Goal: Communication & Community: Answer question/provide support

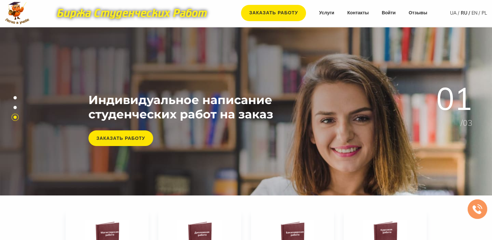
click at [387, 16] on nav "Заказать работу Услуги Контакты Войти Отзывы" at bounding box center [334, 13] width 199 height 16
click at [390, 14] on link "Войти" at bounding box center [389, 13] width 14 height 7
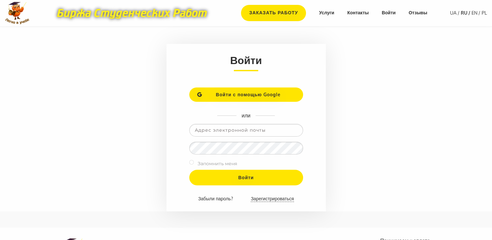
type input "[EMAIL_ADDRESS][DOMAIN_NAME]"
click at [262, 198] on link "Зарегистрироваться" at bounding box center [272, 199] width 43 height 6
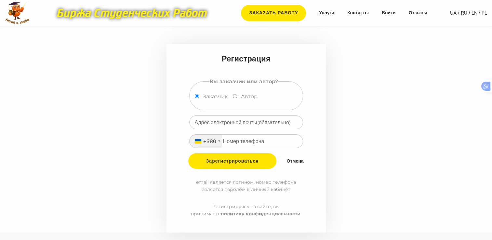
click at [234, 97] on input "Автор" at bounding box center [235, 96] width 4 height 4
radio input "true"
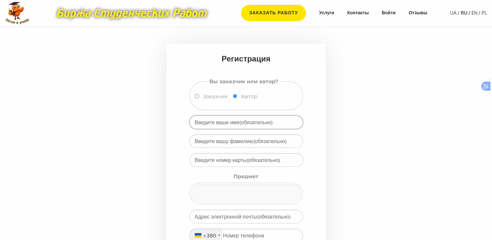
click at [248, 125] on input "text" at bounding box center [246, 123] width 114 height 14
type input "Я"
click at [372, 135] on main "Регистрация Вы заказчик или автор? Заказчик Автор Яценко Владислав Предмет Адми…" at bounding box center [246, 177] width 492 height 300
click at [239, 141] on input "text" at bounding box center [246, 141] width 114 height 14
click at [236, 123] on input "Яценко Владислав" at bounding box center [246, 123] width 114 height 14
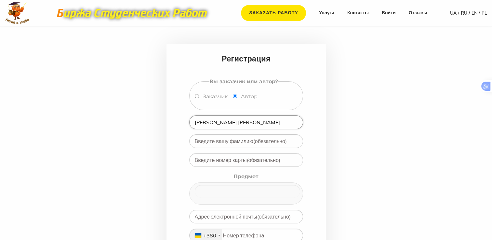
click at [236, 123] on input "Яценко Владислав" at bounding box center [246, 123] width 114 height 14
type input "Яценко"
click at [197, 142] on input "text" at bounding box center [246, 141] width 114 height 14
type input "Владислав"
drag, startPoint x: 351, startPoint y: 150, endPoint x: 314, endPoint y: 150, distance: 37.4
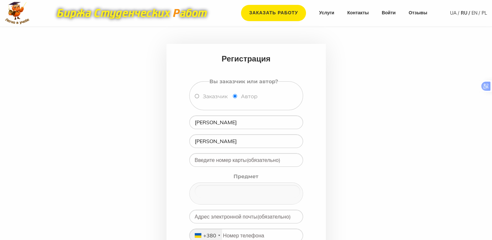
click at [351, 150] on main "Регистрация Вы заказчик или автор? Заказчик Автор Яценко Владислав Предмет Адми…" at bounding box center [246, 177] width 492 height 300
click at [231, 158] on input "text" at bounding box center [246, 160] width 114 height 14
drag, startPoint x: 220, startPoint y: 120, endPoint x: 173, endPoint y: 95, distance: 53.0
click at [173, 116] on form "Регистрация Вы заказчик или автор? Заказчик Автор Яценко Владислав Предмет Адми…" at bounding box center [246, 185] width 159 height 283
type input "Павлюк"
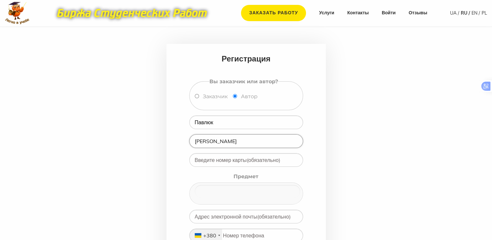
click at [211, 142] on input "Владислав" at bounding box center [246, 141] width 114 height 14
type input "Наталя"
click at [219, 158] on input "text" at bounding box center [246, 160] width 114 height 14
paste input "4149 6293 6811 3064"
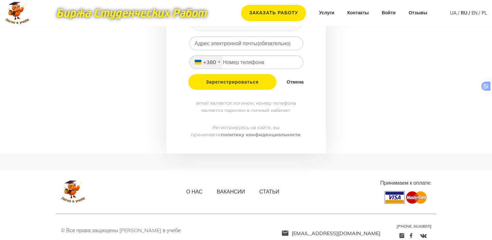
scroll to position [87, 0]
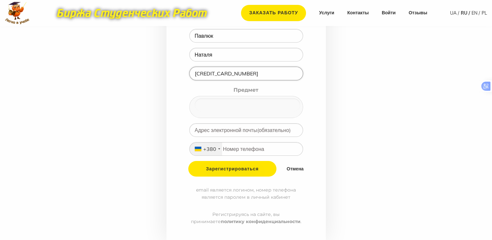
type input "4149 6293 6811 3064"
click at [235, 106] on input "null" at bounding box center [248, 105] width 106 height 13
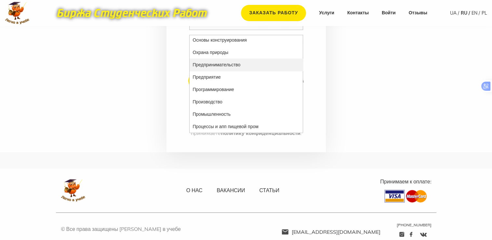
scroll to position [0, 0]
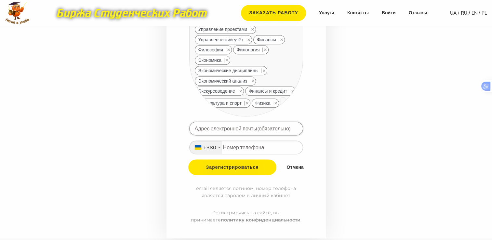
click at [249, 122] on input "email" at bounding box center [246, 129] width 114 height 14
paste input "natapavluk1970@meta.ua"
type input "natapavluk1970@meta.ua"
click at [234, 141] on input "tel" at bounding box center [246, 148] width 114 height 14
paste input "97 250 44 35"
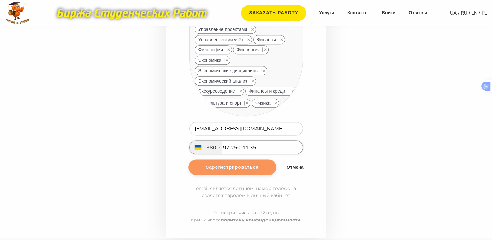
type input "97 250 44 35"
click at [249, 159] on input "Зарегистрироваться" at bounding box center [232, 167] width 88 height 16
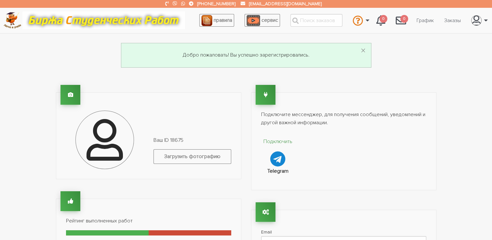
click at [280, 143] on p "Подключить" at bounding box center [278, 142] width 34 height 8
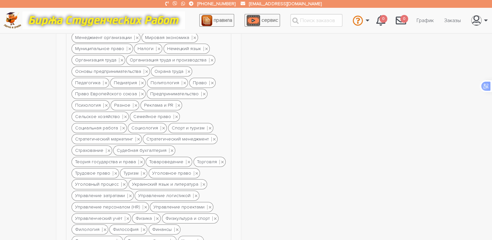
scroll to position [867, 0]
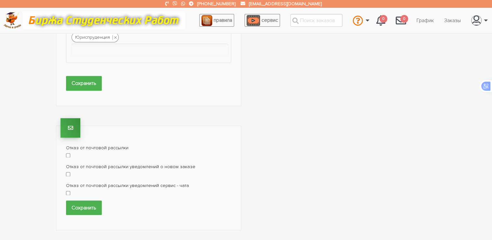
click at [68, 144] on div "Отказ от почтовой рассылки" at bounding box center [148, 153] width 165 height 19
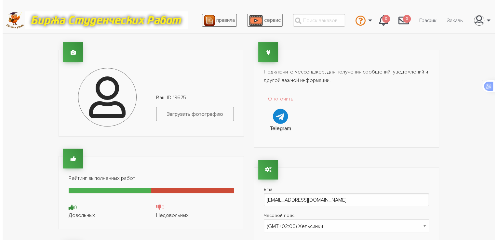
scroll to position [0, 0]
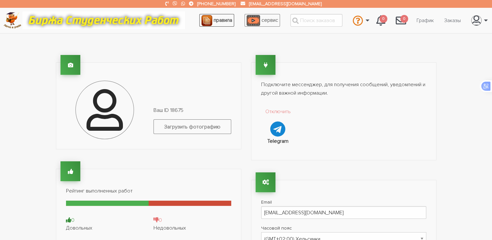
click at [215, 22] on span "правила" at bounding box center [223, 20] width 19 height 7
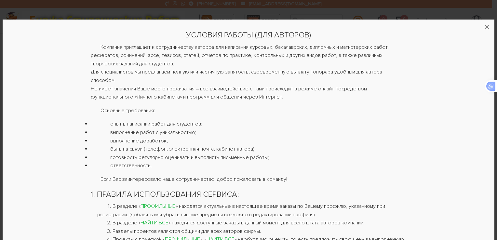
click at [353, 4] on div "УСЛОВИЯ РАБОТЫ (ДЛЯ АВТОРОВ) Компания приглашает к сотрудничеству авторов для н…" at bounding box center [249, 120] width 492 height 240
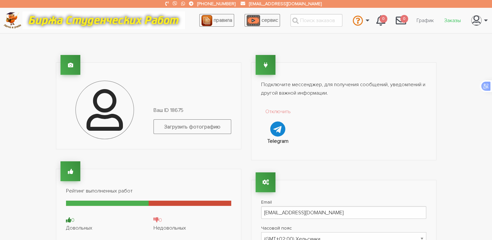
click at [450, 19] on link "Заказы" at bounding box center [452, 20] width 27 height 12
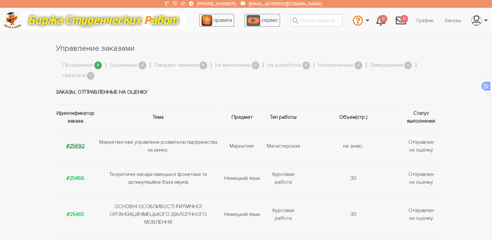
click at [75, 145] on strong "#25692" at bounding box center [75, 146] width 18 height 7
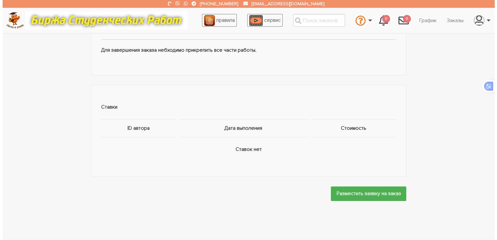
scroll to position [424, 0]
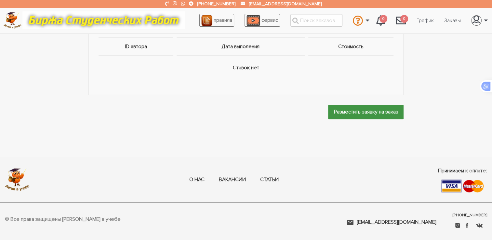
click at [357, 110] on input "Разместить заявку на заказ" at bounding box center [365, 112] width 75 height 15
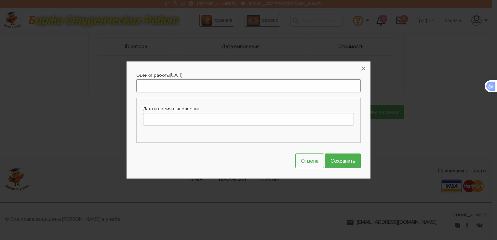
click at [186, 86] on input "Оценка работы" at bounding box center [248, 85] width 225 height 13
type input "2000"
click at [205, 123] on input "Дата и время выполнения" at bounding box center [248, 119] width 211 height 13
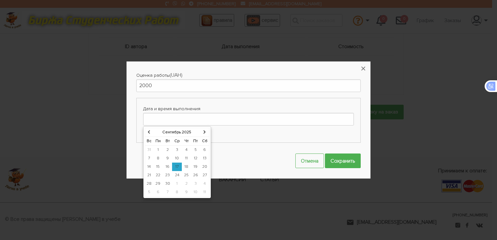
click at [193, 182] on td "3" at bounding box center [195, 184] width 9 height 8
type input "03-10-2025 00:00"
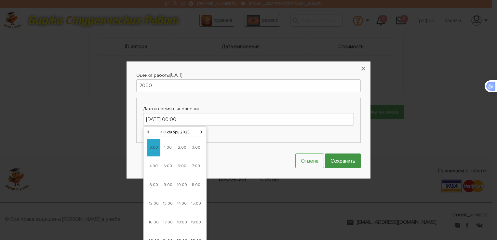
click at [336, 164] on input "Сохранить" at bounding box center [343, 161] width 36 height 15
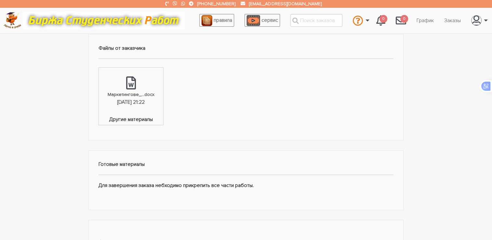
scroll to position [0, 0]
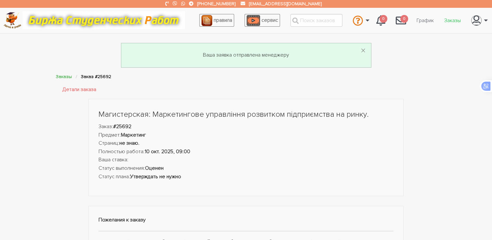
drag, startPoint x: 449, startPoint y: 17, endPoint x: 445, endPoint y: 23, distance: 7.9
click at [449, 17] on link "Заказы" at bounding box center [452, 20] width 27 height 12
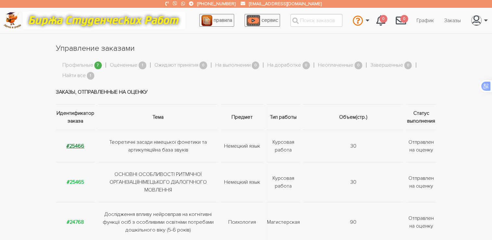
click at [75, 147] on strong "#25466" at bounding box center [75, 146] width 18 height 7
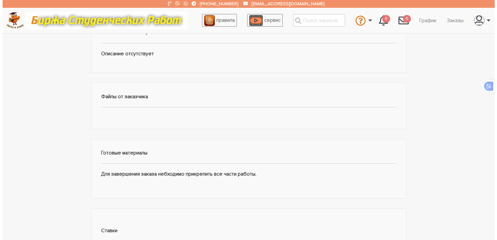
scroll to position [304, 0]
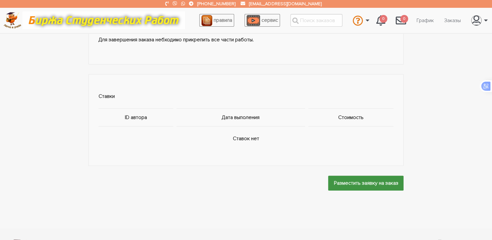
click at [360, 188] on input "Разместить заявку на заказ" at bounding box center [365, 183] width 75 height 15
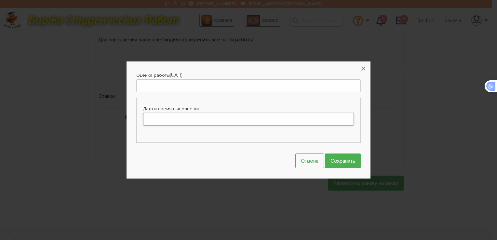
click at [215, 123] on input "Дата и время выполнения" at bounding box center [248, 119] width 211 height 13
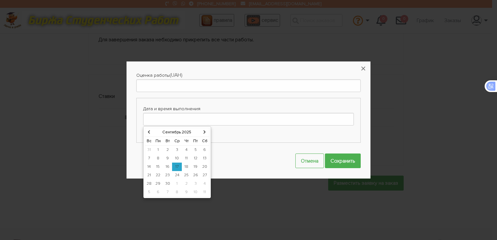
click at [204, 167] on td "20" at bounding box center [204, 167] width 9 height 8
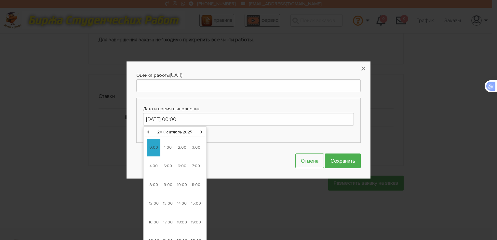
click at [185, 201] on span "14:00" at bounding box center [182, 204] width 13 height 18
type input "20-09-2025 14:00"
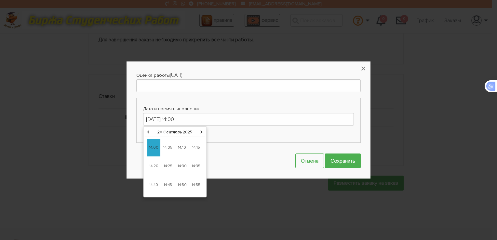
click at [157, 149] on span "14:00" at bounding box center [153, 148] width 13 height 18
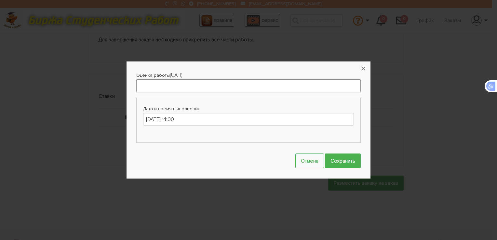
click at [149, 84] on input "Оценка работы" at bounding box center [248, 85] width 225 height 13
click at [145, 85] on input "600" at bounding box center [248, 85] width 225 height 13
type input "700"
click at [336, 162] on input "Сохранить" at bounding box center [343, 161] width 36 height 15
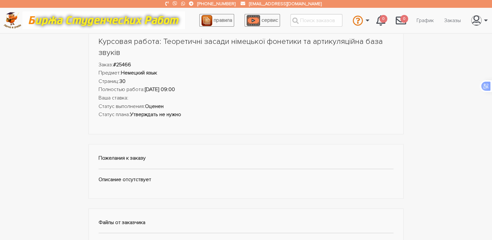
scroll to position [0, 0]
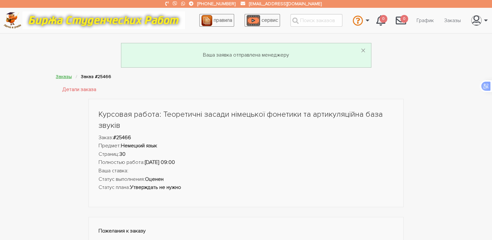
click at [62, 78] on link "Заказы" at bounding box center [64, 77] width 16 height 6
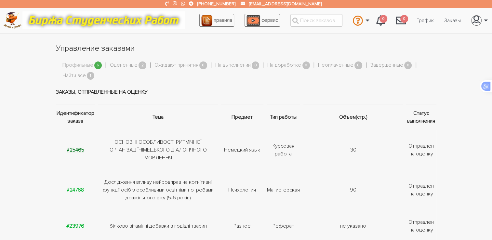
click at [77, 152] on strong "#25465" at bounding box center [76, 150] width 18 height 7
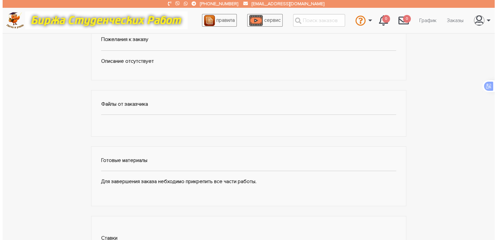
scroll to position [304, 0]
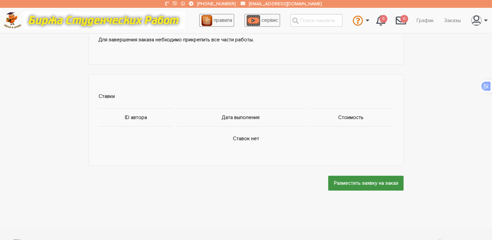
click at [378, 182] on input "Разместить заявку на заказ" at bounding box center [365, 183] width 75 height 15
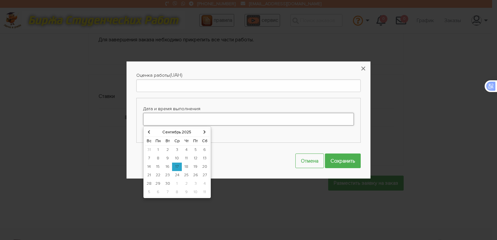
click at [216, 117] on input "Дата и время выполнения" at bounding box center [248, 119] width 211 height 13
click at [200, 165] on td "20" at bounding box center [204, 167] width 9 height 8
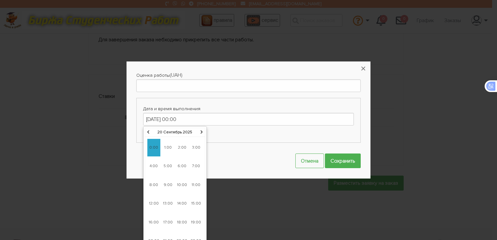
drag, startPoint x: 195, startPoint y: 204, endPoint x: 196, endPoint y: 196, distance: 7.6
click at [194, 204] on span "15:00" at bounding box center [196, 204] width 13 height 18
type input "[DATE] 15:00"
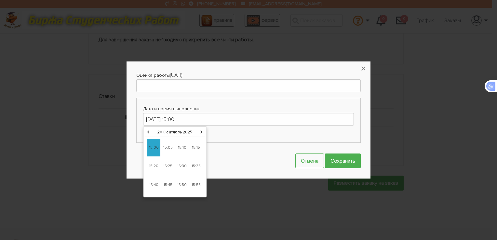
click at [152, 149] on span "15:00" at bounding box center [153, 148] width 13 height 18
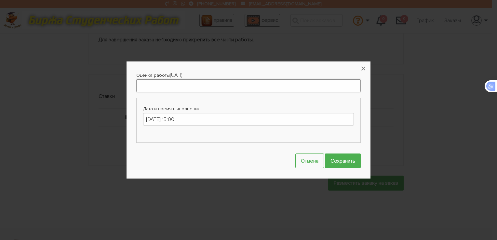
click at [161, 85] on input "Оценка работы" at bounding box center [248, 85] width 225 height 13
type input "700"
click at [351, 164] on input "Сохранить" at bounding box center [343, 161] width 36 height 15
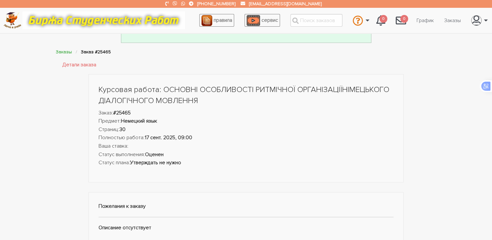
scroll to position [0, 0]
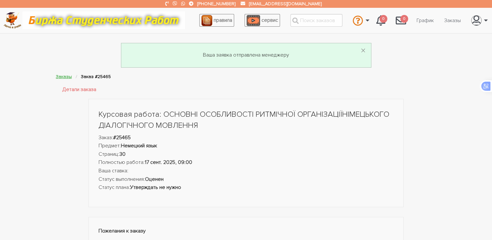
click at [61, 76] on link "Заказы" at bounding box center [64, 77] width 16 height 6
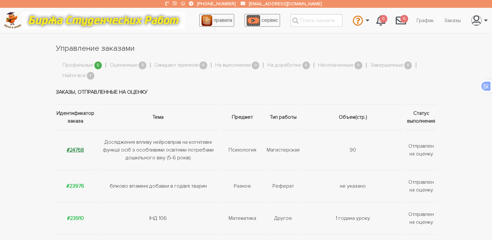
click at [80, 149] on strong "#24768" at bounding box center [75, 150] width 17 height 7
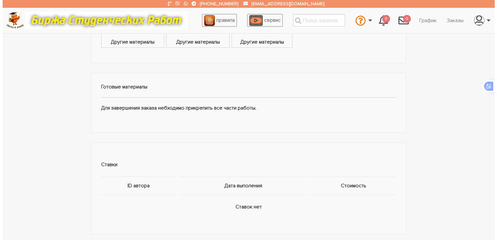
scroll to position [390, 0]
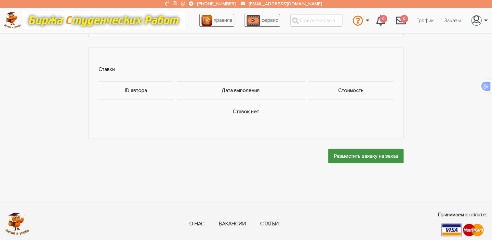
click at [340, 159] on input "Разместить заявку на заказ" at bounding box center [365, 156] width 75 height 15
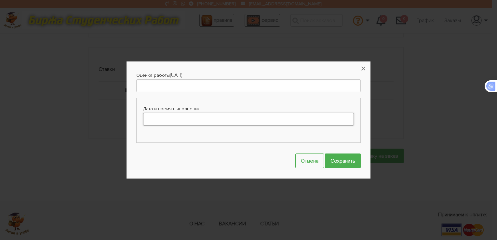
click at [242, 122] on input "Дата и время выполнения" at bounding box center [248, 119] width 211 height 13
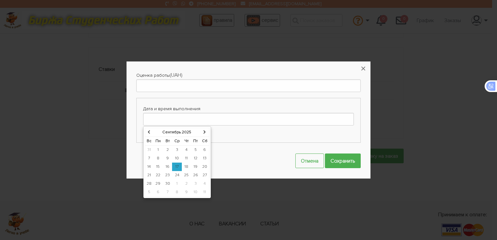
click at [169, 183] on td "30" at bounding box center [167, 184] width 9 height 8
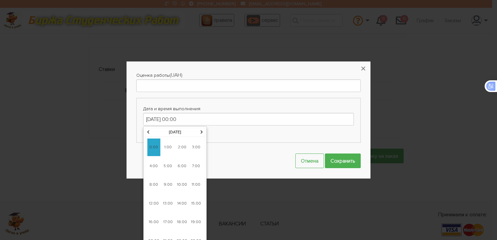
click at [184, 201] on span "14:00" at bounding box center [182, 204] width 13 height 18
type input "[DATE] 14:00"
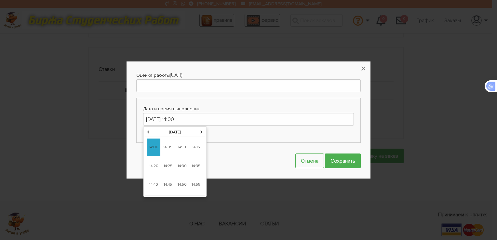
click at [156, 149] on span "14:00" at bounding box center [153, 148] width 13 height 18
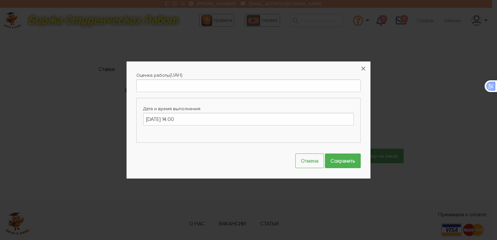
click at [155, 79] on label "Оценка работы" at bounding box center [153, 75] width 34 height 8
click at [155, 79] on input "Оценка работы" at bounding box center [248, 85] width 225 height 13
type input "2200"
click at [355, 161] on input "Сохранить" at bounding box center [343, 161] width 36 height 15
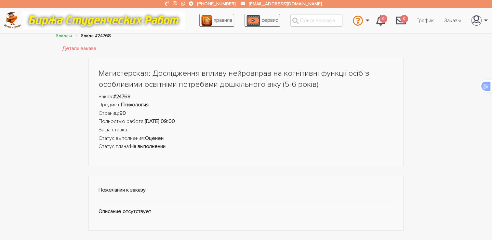
scroll to position [0, 0]
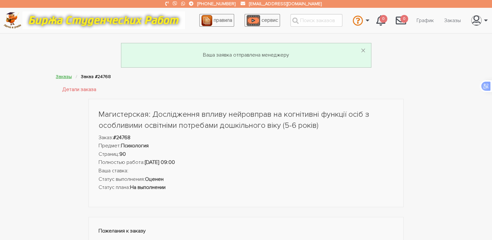
click at [71, 77] on link "Заказы" at bounding box center [64, 77] width 16 height 6
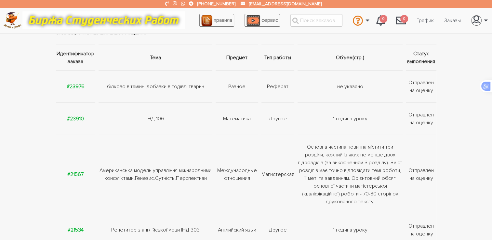
scroll to position [87, 0]
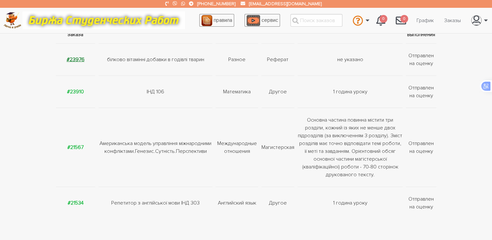
click at [73, 61] on strong "#23976" at bounding box center [76, 59] width 18 height 7
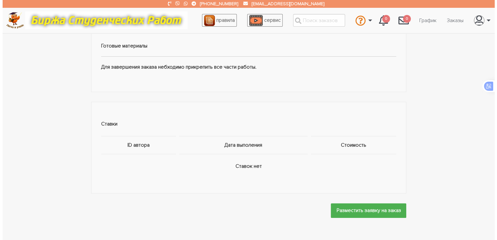
scroll to position [424, 0]
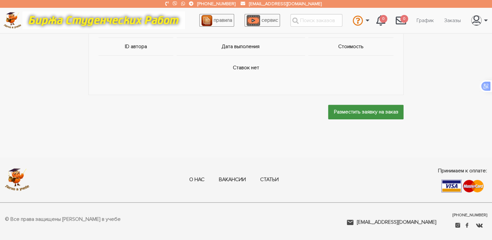
click at [341, 110] on input "Разместить заявку на заказ" at bounding box center [365, 112] width 75 height 15
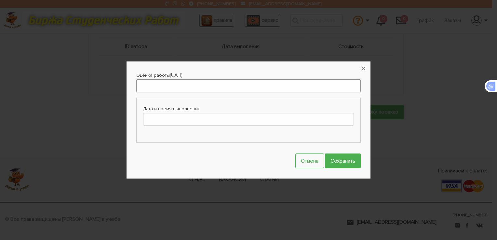
click at [171, 90] on input "Оценка работы" at bounding box center [248, 85] width 225 height 13
type input "350"
click at [177, 117] on input "Дата и время выполнения" at bounding box center [248, 119] width 211 height 13
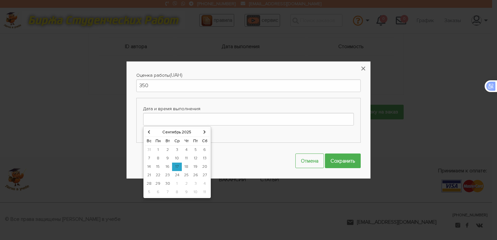
click at [195, 165] on td "19" at bounding box center [195, 167] width 9 height 8
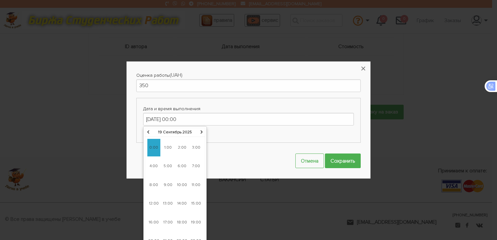
click at [183, 202] on span "14:00" at bounding box center [182, 204] width 13 height 18
type input "19-09-2025 14:00"
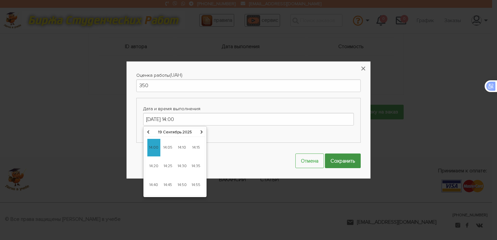
click at [338, 160] on input "Сохранить" at bounding box center [343, 161] width 36 height 15
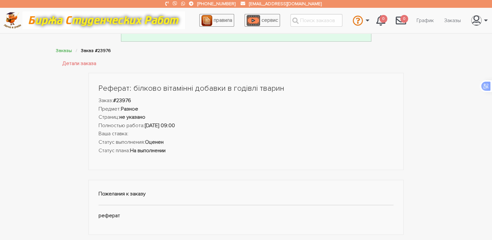
scroll to position [0, 0]
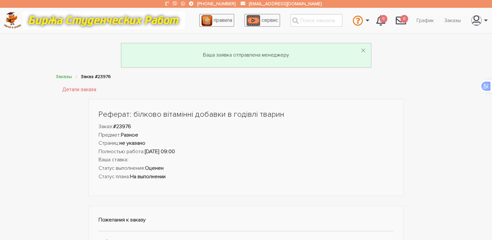
click at [51, 77] on div "Заказы Заказ #23976 Детали заказа" at bounding box center [246, 86] width 390 height 26
click at [61, 79] on link "Заказы" at bounding box center [64, 77] width 16 height 6
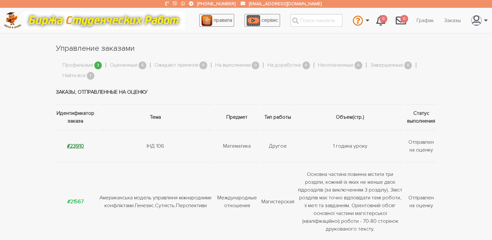
click at [76, 148] on strong "#23910" at bounding box center [75, 146] width 17 height 7
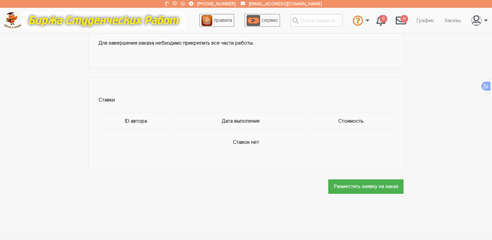
scroll to position [364, 0]
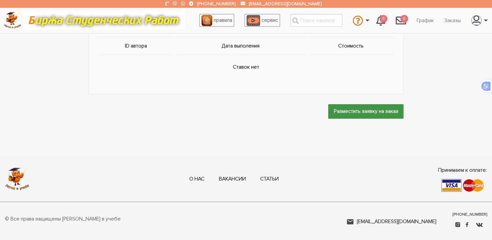
click at [349, 115] on input "Разместить заявку на заказ" at bounding box center [365, 111] width 75 height 15
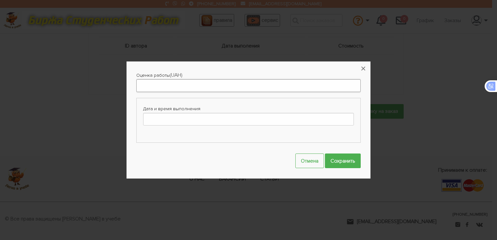
click at [194, 85] on input "Оценка работы" at bounding box center [248, 85] width 225 height 13
type input "0"
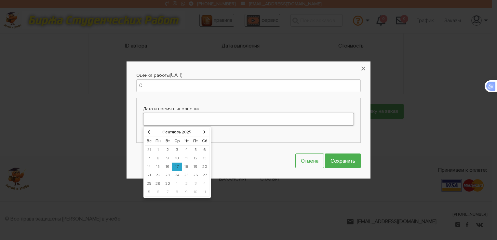
click at [186, 120] on input "Дата и время выполнения" at bounding box center [248, 119] width 211 height 13
click at [164, 167] on td "16" at bounding box center [167, 167] width 9 height 8
type input "16-09-2025 00:00"
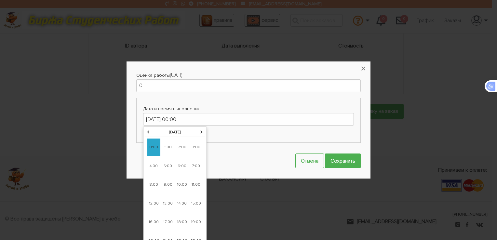
click at [155, 145] on span "0:00" at bounding box center [153, 148] width 13 height 18
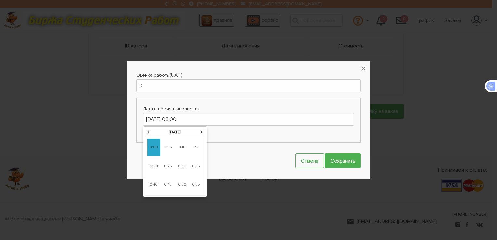
click at [238, 146] on div "Оценка работы (UAH) 0 Дата и время выполнения 16-09-2025 00:00" at bounding box center [248, 109] width 225 height 77
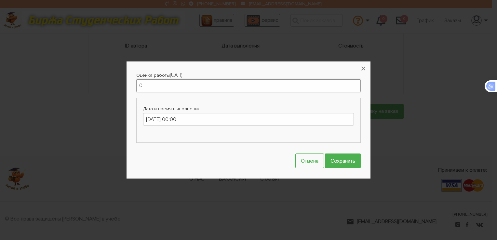
click at [147, 83] on input "0" at bounding box center [248, 85] width 225 height 13
click at [341, 161] on input "Сохранить" at bounding box center [343, 161] width 36 height 15
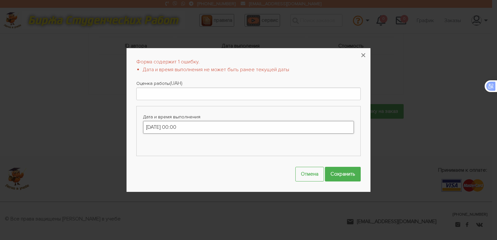
click at [204, 129] on input "16-09-2025 00:00" at bounding box center [248, 127] width 211 height 13
click at [363, 55] on button "×" at bounding box center [363, 55] width 14 height 14
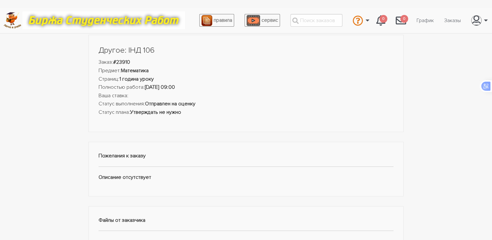
scroll to position [0, 0]
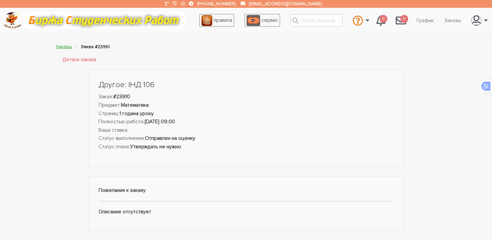
click at [60, 46] on link "Заказы" at bounding box center [64, 47] width 16 height 6
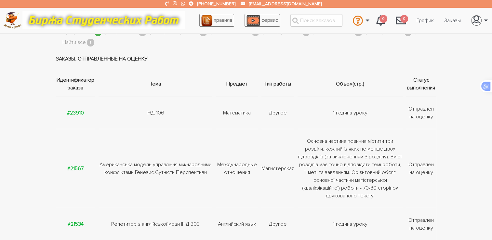
scroll to position [43, 0]
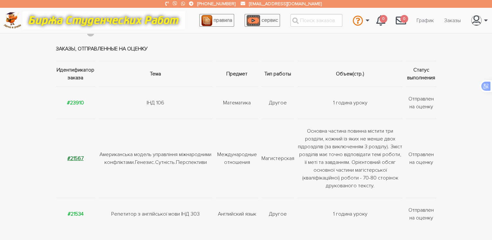
click at [74, 159] on strong "#21567" at bounding box center [75, 158] width 16 height 7
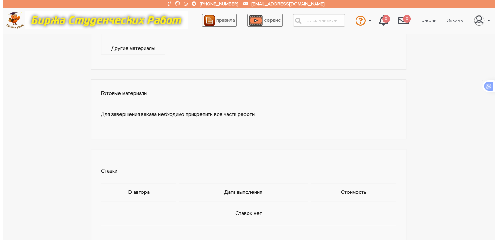
scroll to position [347, 0]
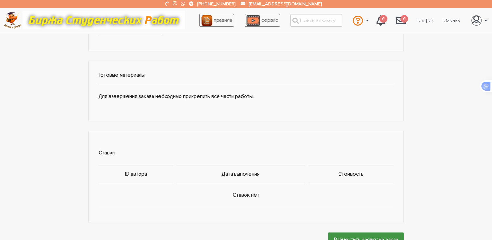
click at [360, 234] on input "Разместить заявку на заказ" at bounding box center [365, 239] width 75 height 15
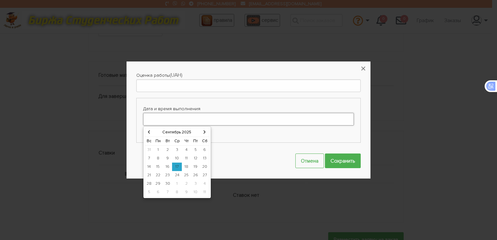
click at [197, 123] on input "Дата и время выполнения" at bounding box center [248, 119] width 211 height 13
click at [184, 181] on td "2" at bounding box center [186, 184] width 9 height 8
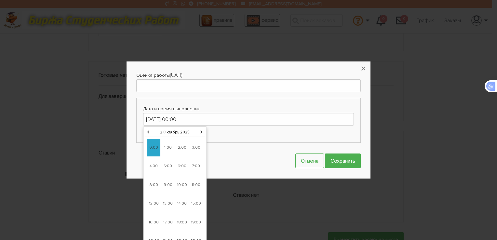
click at [169, 196] on span "13:00" at bounding box center [167, 204] width 13 height 18
type input "02-10-2025 13:00"
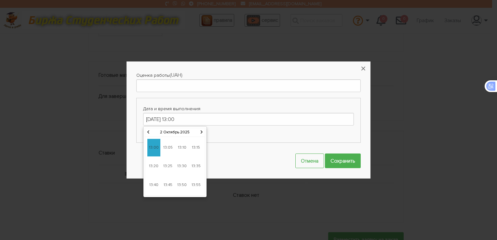
click at [160, 145] on span "13:00" at bounding box center [153, 148] width 13 height 18
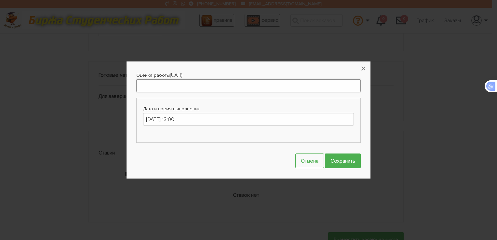
click at [155, 86] on input "Оценка работы" at bounding box center [248, 85] width 225 height 13
type input "2500"
click at [361, 162] on input "Сохранить" at bounding box center [343, 161] width 36 height 15
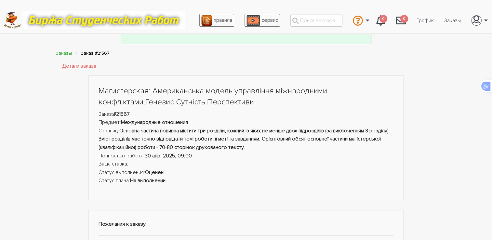
scroll to position [0, 0]
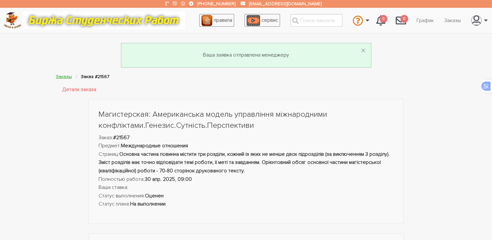
click at [63, 76] on link "Заказы" at bounding box center [64, 77] width 16 height 6
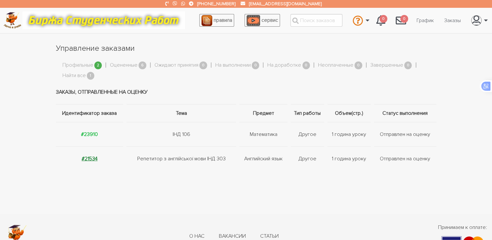
click at [88, 160] on strong "#21534" at bounding box center [90, 159] width 16 height 7
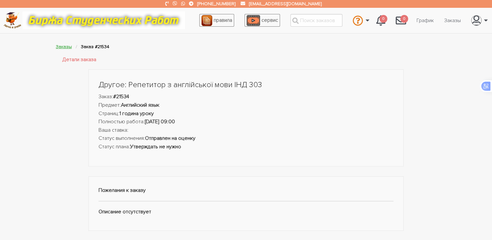
click at [64, 45] on link "Заказы" at bounding box center [64, 47] width 16 height 6
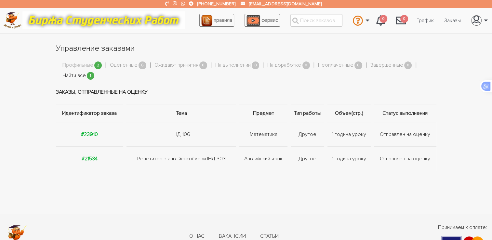
click at [74, 74] on link "Найти все" at bounding box center [73, 76] width 23 height 8
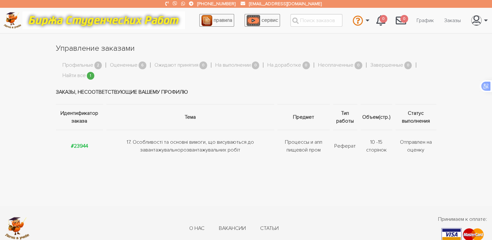
click at [81, 150] on td "#23944" at bounding box center [80, 146] width 49 height 32
click at [80, 145] on strong "#23944" at bounding box center [79, 146] width 17 height 7
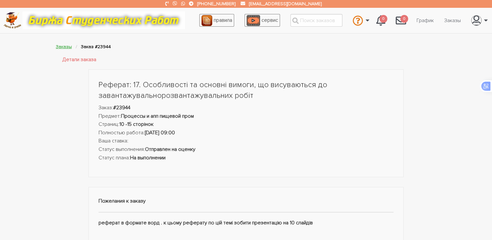
click at [58, 47] on link "Заказы" at bounding box center [64, 47] width 16 height 6
